Goal: Task Accomplishment & Management: Manage account settings

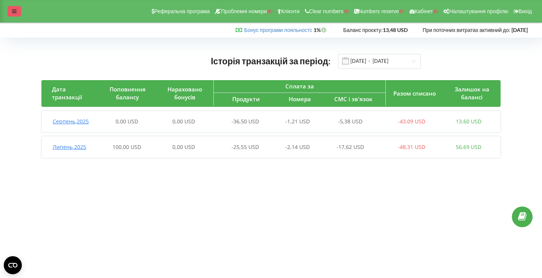
drag, startPoint x: 0, startPoint y: 0, endPoint x: 10, endPoint y: 12, distance: 15.8
click at [10, 12] on div at bounding box center [15, 11] width 14 height 11
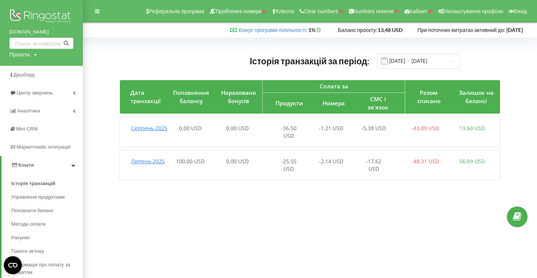
click at [39, 15] on img at bounding box center [41, 17] width 64 height 19
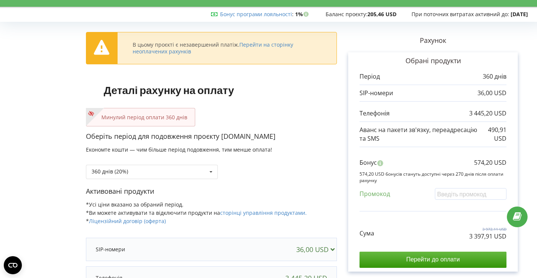
scroll to position [17, 0]
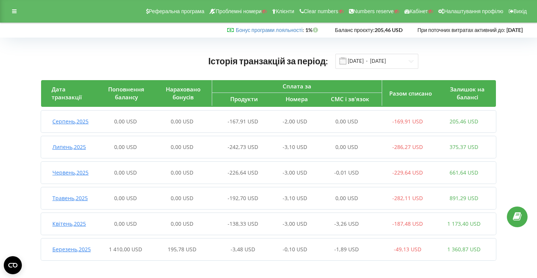
scroll to position [2, 0]
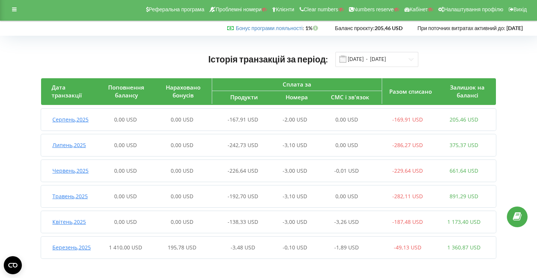
click at [200, 222] on div "0,00 USD" at bounding box center [182, 222] width 56 height 8
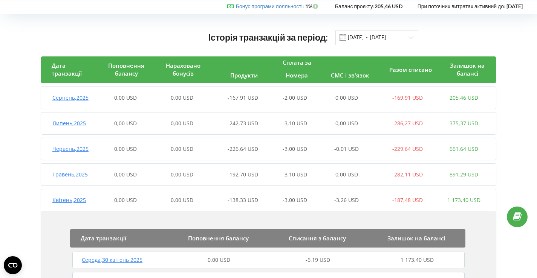
scroll to position [0, 0]
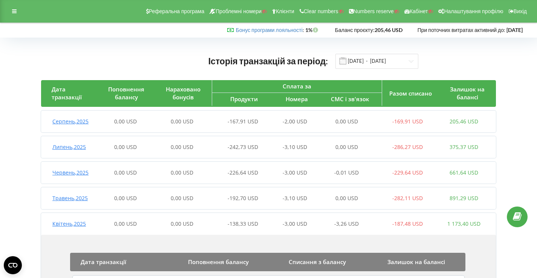
click at [224, 174] on div "-226,64 USD" at bounding box center [238, 173] width 56 height 8
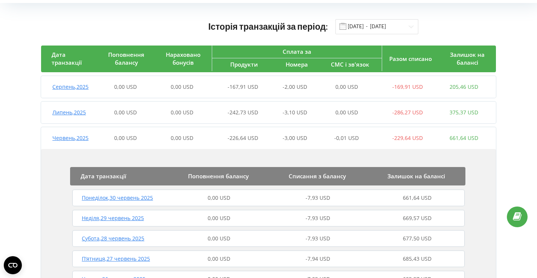
scroll to position [23, 0]
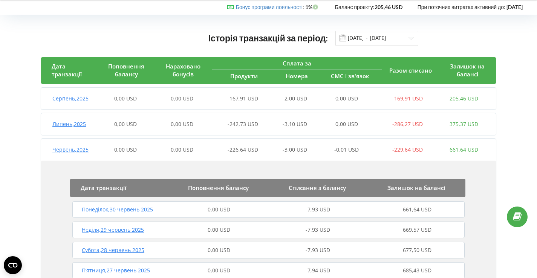
click at [236, 119] on div "Липень , 2025 0,00 USD 0,00 USD -242,73 USD -3,10 USD 0,00 USD -286,27 USD 375,…" at bounding box center [266, 124] width 451 height 18
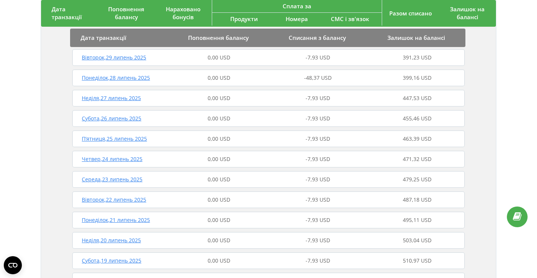
scroll to position [139, 0]
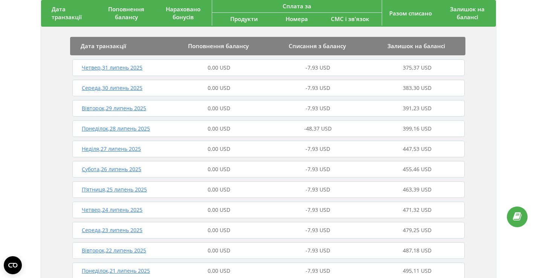
click at [291, 128] on div "-48,37 USD" at bounding box center [317, 129] width 99 height 8
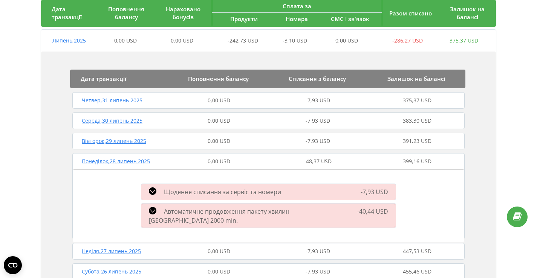
scroll to position [106, 0]
click at [232, 165] on div "0,00 USD" at bounding box center [218, 162] width 99 height 8
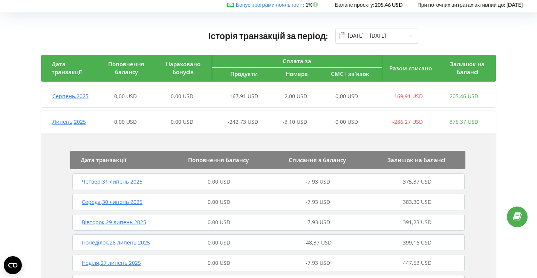
scroll to position [23, 0]
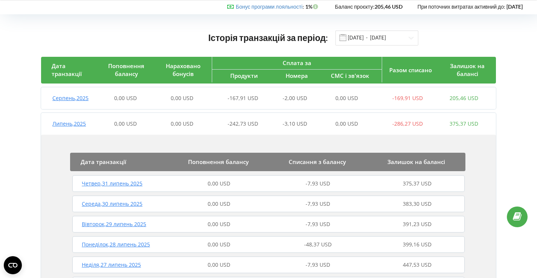
click at [259, 122] on div "-242,73 USD" at bounding box center [238, 124] width 56 height 8
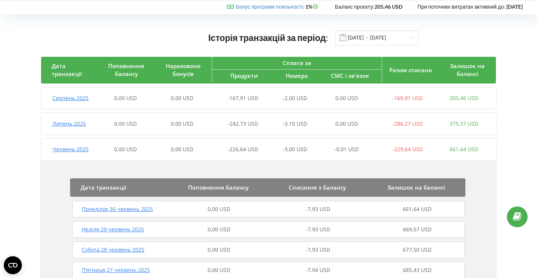
click at [260, 148] on div "-226,64 USD" at bounding box center [238, 150] width 56 height 8
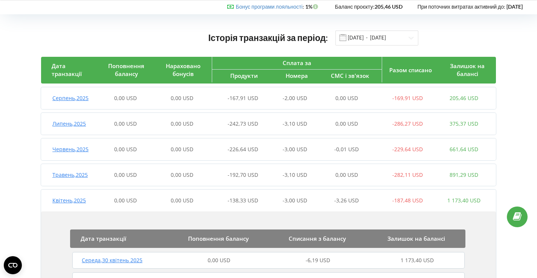
click at [247, 195] on div "Квітень , 2025 0,00 USD 0,00 USD -138,33 USD -3,00 USD -3,26 USD -187,48 USD 1 …" at bounding box center [266, 201] width 451 height 18
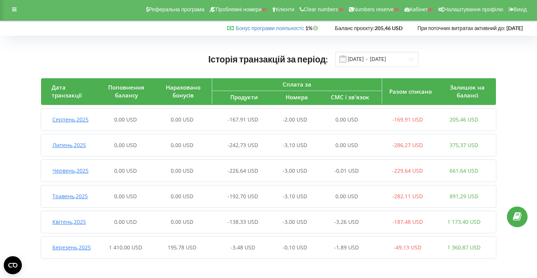
click at [243, 222] on span "-138,33 USD" at bounding box center [242, 221] width 31 height 7
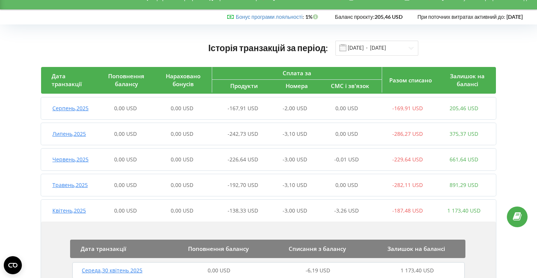
scroll to position [0, 0]
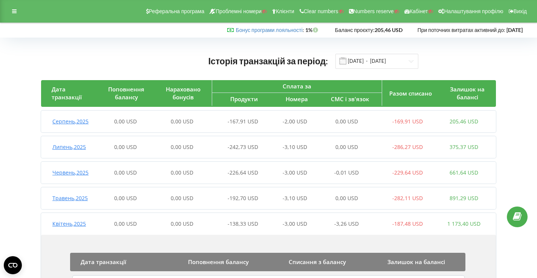
click at [262, 221] on div "-138,33 USD" at bounding box center [238, 224] width 56 height 8
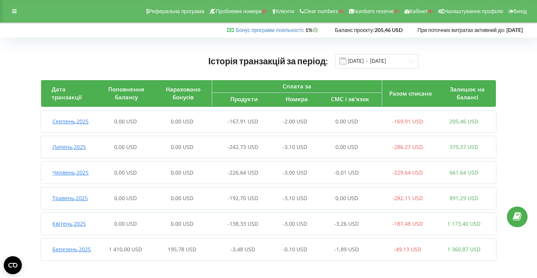
click at [258, 192] on div "Травень , 2025 0,00 USD 0,00 USD -192,70 USD -3,10 USD 0,00 USD -282,11 USD 891…" at bounding box center [266, 198] width 451 height 18
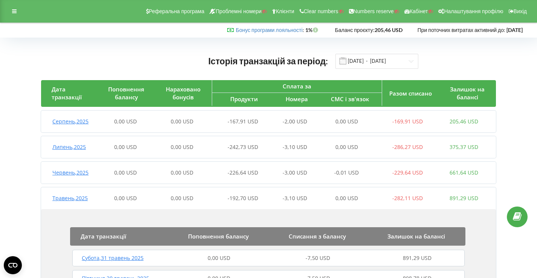
click at [264, 191] on div "Травень , 2025 0,00 USD 0,00 USD -192,70 USD -3,10 USD 0,00 USD -282,11 USD 891…" at bounding box center [266, 198] width 451 height 18
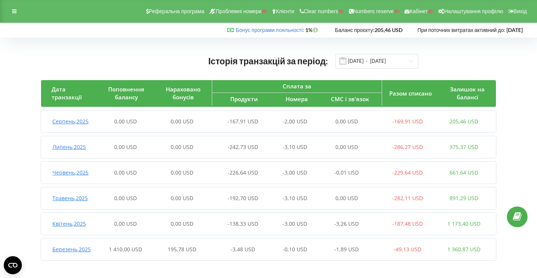
click at [265, 170] on div "-226,64 USD" at bounding box center [238, 173] width 56 height 8
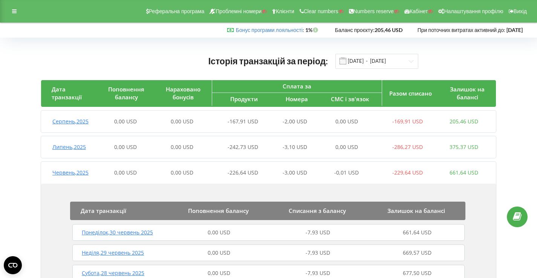
click at [254, 168] on div "Червень , 2025 0,00 USD 0,00 USD -226,64 USD -3,00 USD -0,01 USD -229,64 USD 66…" at bounding box center [266, 173] width 451 height 18
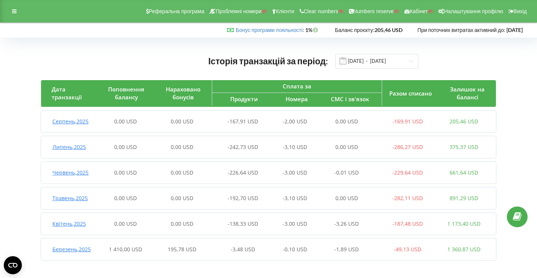
click at [254, 150] on span "-242,73 USD" at bounding box center [242, 146] width 31 height 7
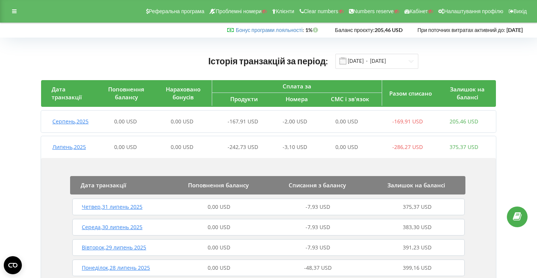
click at [253, 145] on span "-242,73 USD" at bounding box center [242, 146] width 31 height 7
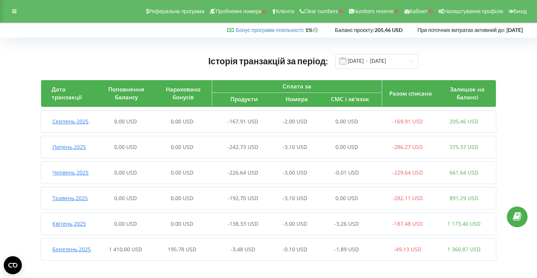
click at [248, 120] on span "-167,91 USD" at bounding box center [242, 121] width 31 height 7
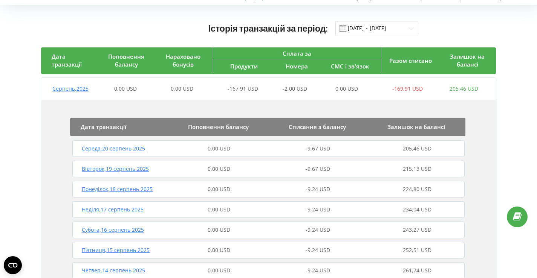
click at [245, 84] on div "Серпень , 2025 0,00 USD 0,00 USD -167,91 USD -2,00 USD 0,00 USD -169,91 USD 205…" at bounding box center [266, 89] width 451 height 18
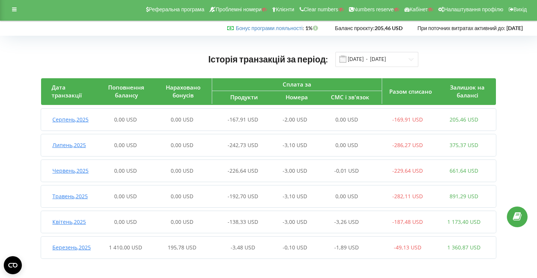
click at [252, 148] on span "-242,73 USD" at bounding box center [242, 145] width 31 height 7
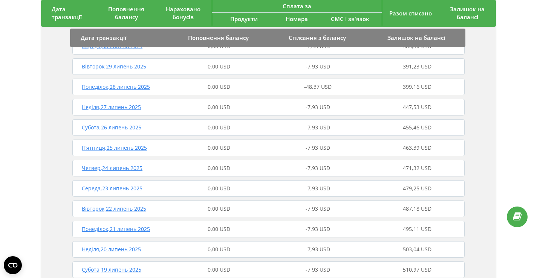
scroll to position [180, 0]
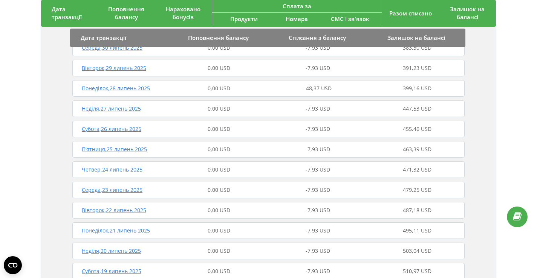
click at [259, 90] on div "0,00 USD" at bounding box center [218, 89] width 99 height 8
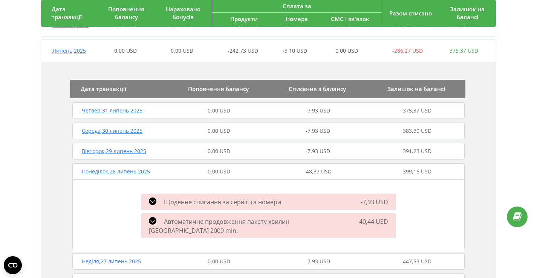
scroll to position [0, 0]
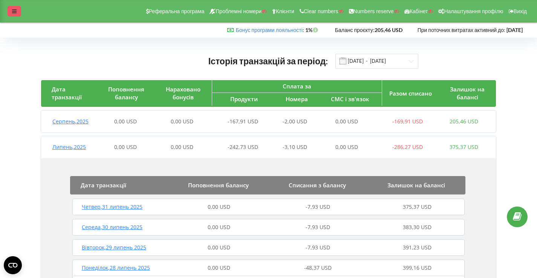
click at [13, 13] on icon at bounding box center [14, 11] width 5 height 5
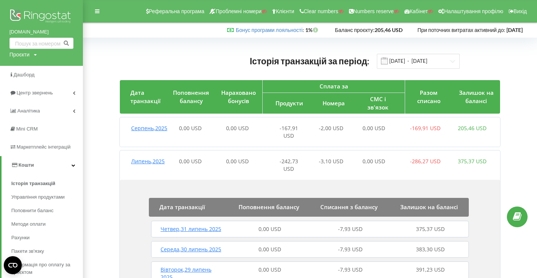
click at [30, 16] on img at bounding box center [41, 17] width 64 height 19
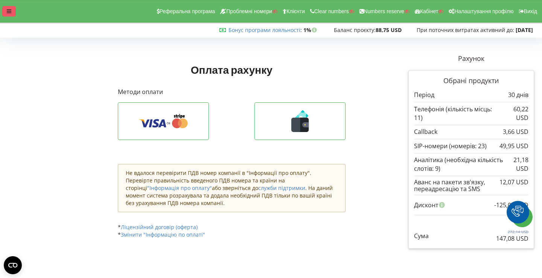
click at [2, 9] on div at bounding box center [9, 11] width 14 height 11
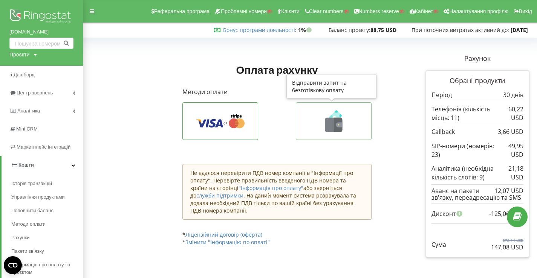
click at [310, 121] on icon at bounding box center [334, 121] width 60 height 22
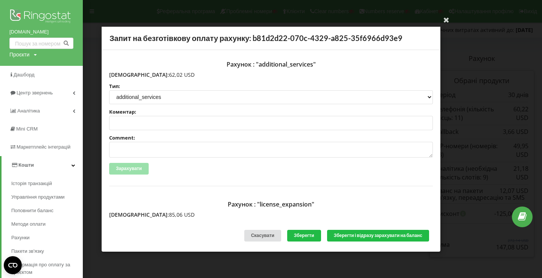
scroll to position [159, 0]
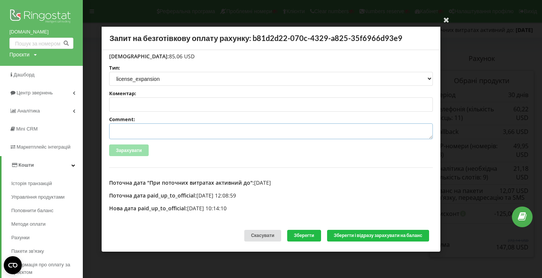
click at [157, 133] on textarea "Comment:" at bounding box center [271, 132] width 324 height 16
paste textarea "№R-05965 від 21.08.2025"
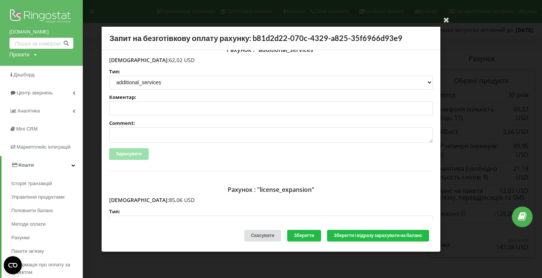
scroll to position [0, 0]
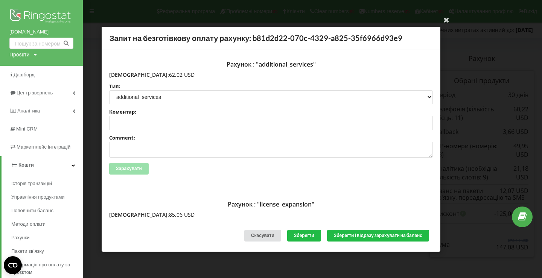
type textarea "Счет №R-05965 від 21.08.2025 на тов асс"
click at [150, 145] on textarea "Comment:" at bounding box center [271, 150] width 324 height 16
paste textarea "№R-05966 від 21.08.2025"
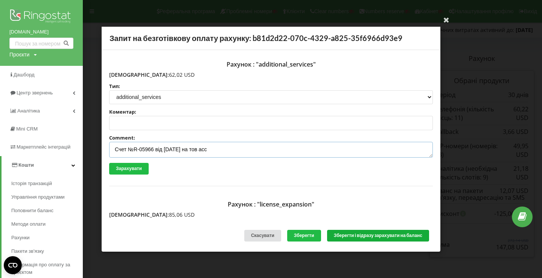
type textarea "Счет №R-05966 від 21.08.2025 на тов асс"
click at [363, 237] on button "Зберегти і відразу зарахувати на баланс" at bounding box center [378, 236] width 102 height 12
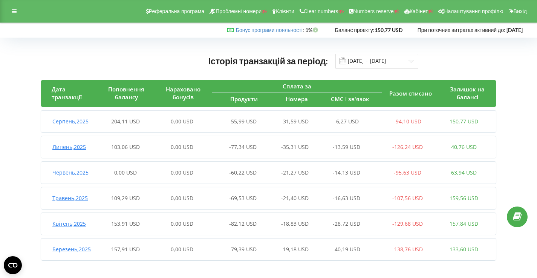
click at [225, 125] on div "-55,99 USD" at bounding box center [238, 122] width 56 height 8
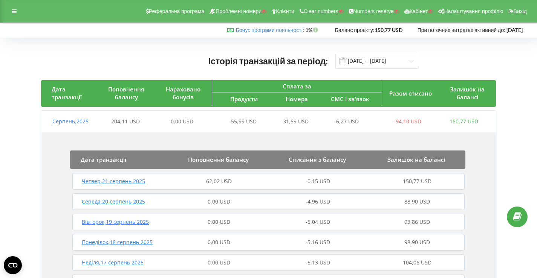
click at [211, 182] on span "62,02 USD" at bounding box center [219, 181] width 26 height 7
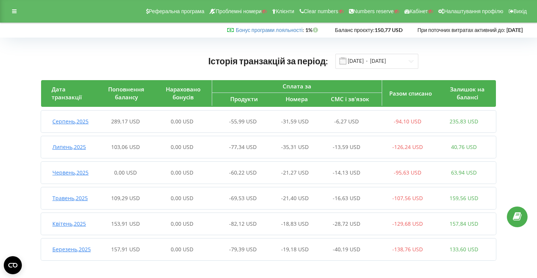
click at [162, 119] on div "0,00 USD" at bounding box center [182, 122] width 56 height 8
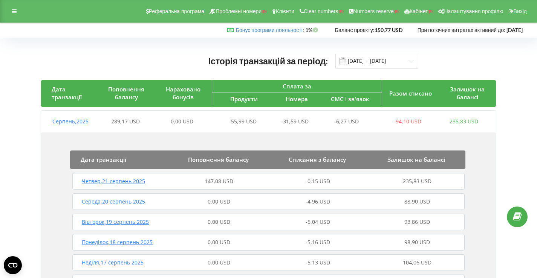
click at [199, 177] on div "Четвер , 21 серпень 2025 147,08 USD -0,15 USD 235,83 USD" at bounding box center [268, 181] width 396 height 18
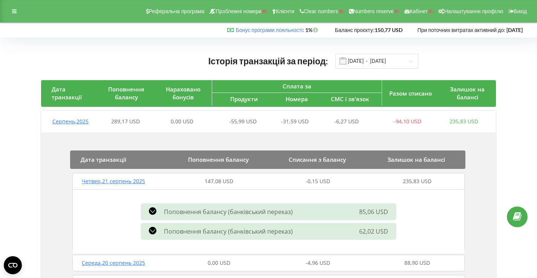
click at [17, 17] on div "Реферальна програма Проблемні номери Клієнти Clear numbers Numbers reserve Кабі…" at bounding box center [268, 11] width 537 height 23
click at [12, 9] on icon at bounding box center [14, 11] width 5 height 5
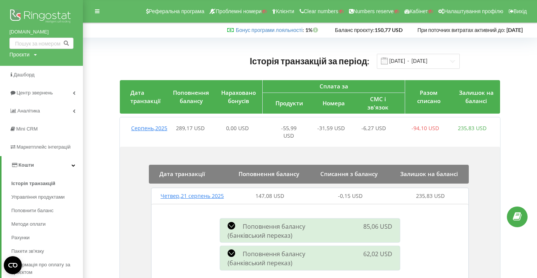
click at [38, 17] on img at bounding box center [41, 17] width 64 height 19
